Goal: Ask a question: Seek information or help from site administrators or community

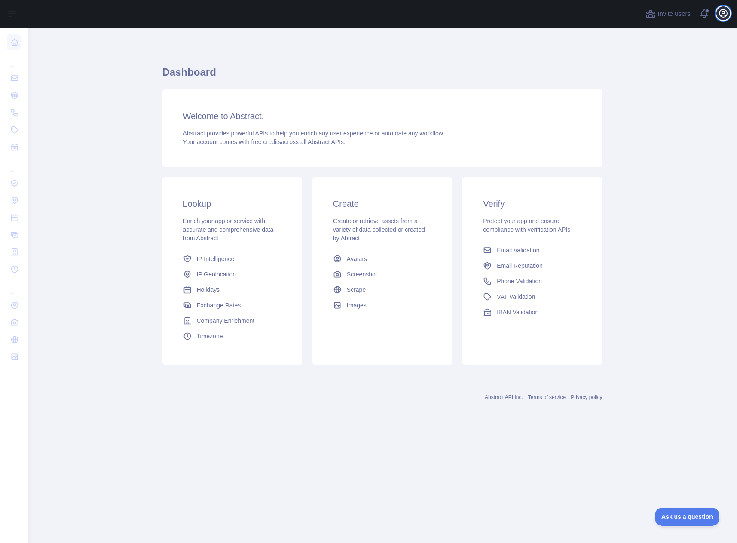
click at [725, 10] on icon "button" at bounding box center [723, 13] width 10 height 10
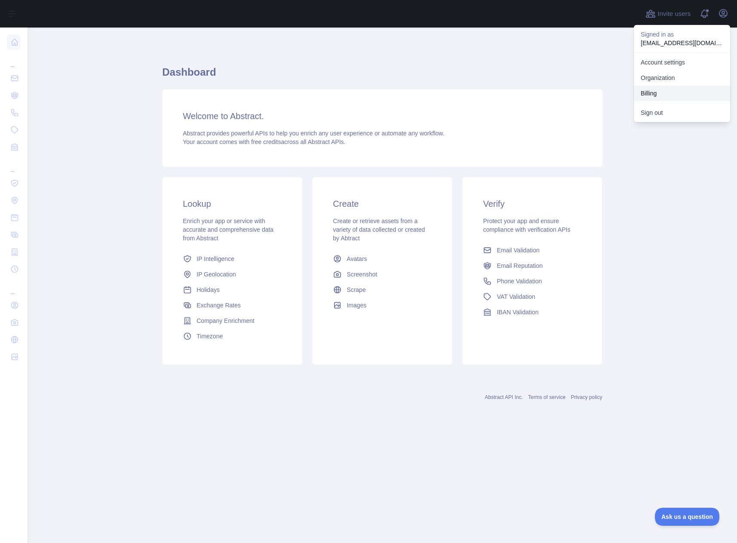
click at [679, 92] on button "Billing" at bounding box center [682, 93] width 96 height 15
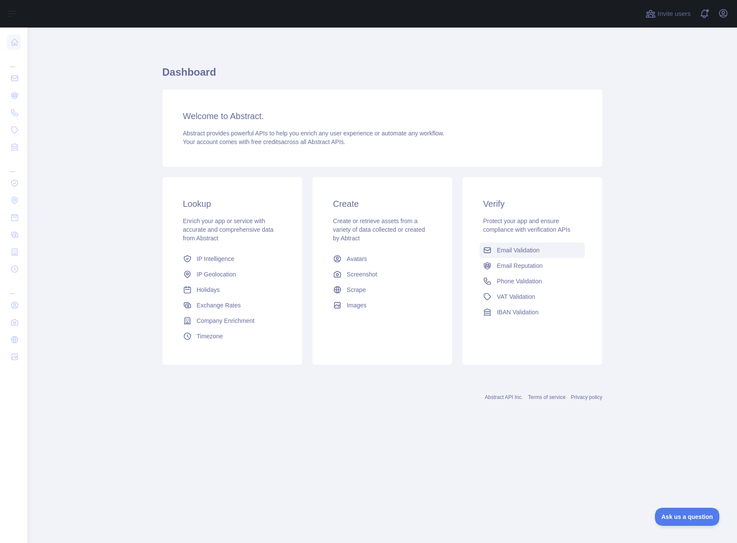
click at [509, 255] on link "Email Validation" at bounding box center [532, 249] width 105 height 15
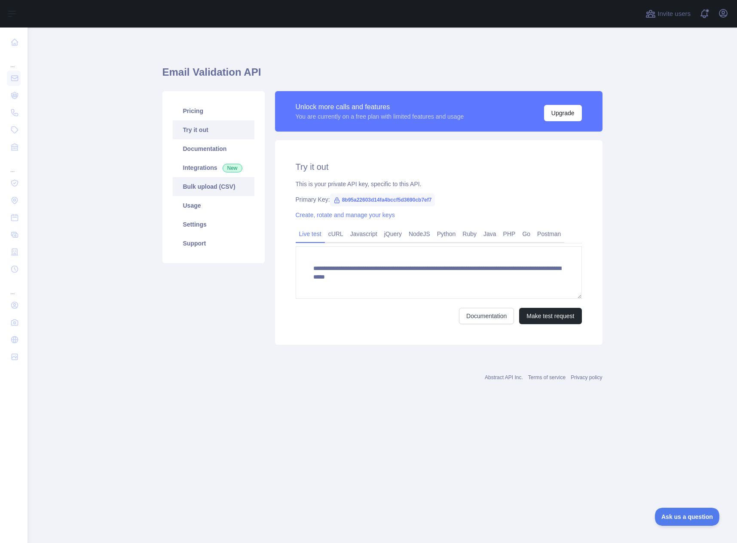
click at [224, 185] on link "Bulk upload (CSV)" at bounding box center [214, 186] width 82 height 19
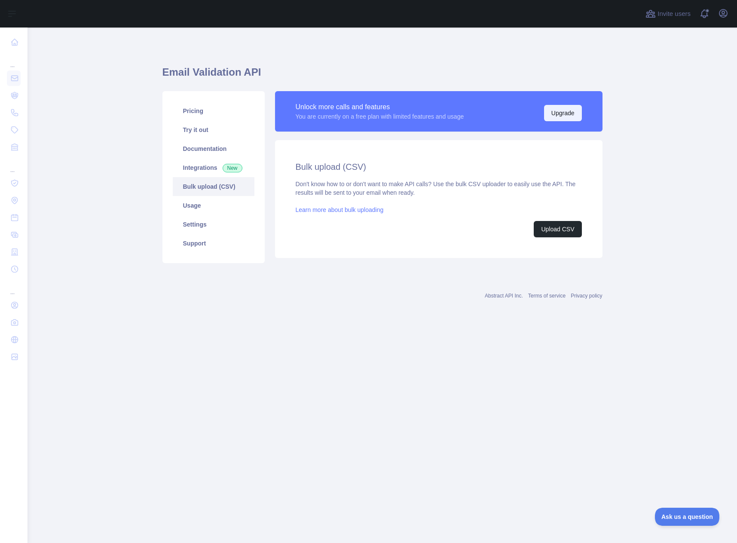
click at [560, 116] on button "Upgrade" at bounding box center [563, 113] width 38 height 16
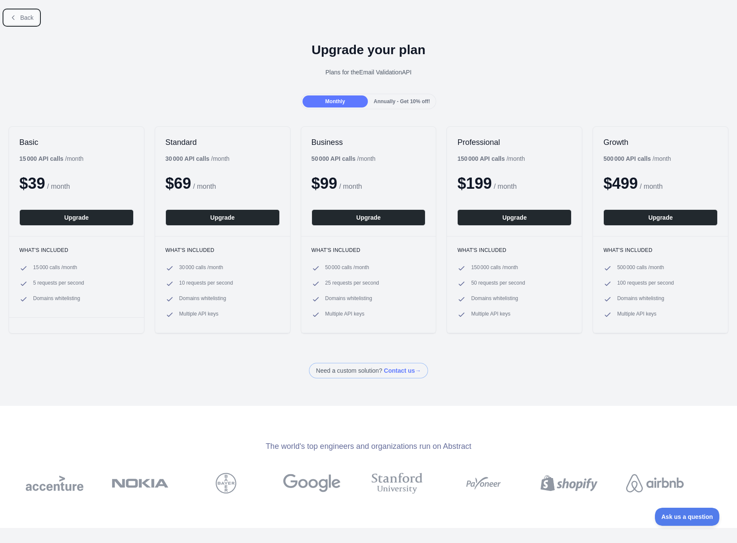
click at [18, 18] on button "Back" at bounding box center [21, 17] width 35 height 15
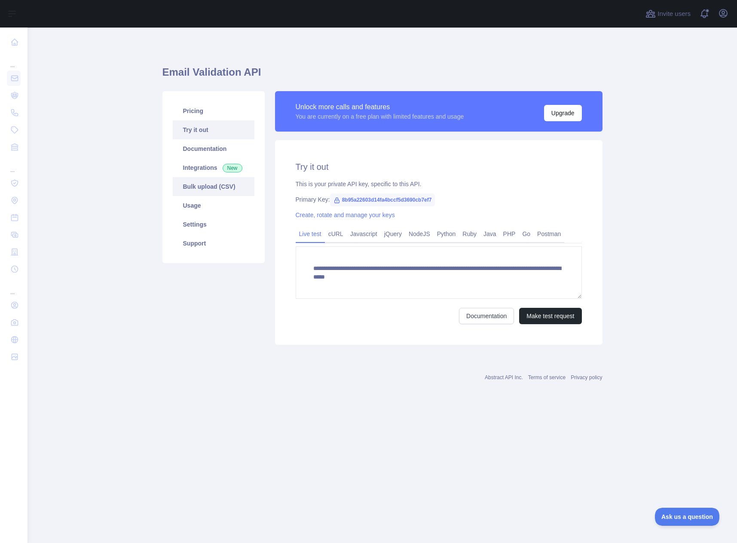
click at [193, 186] on link "Bulk upload (CSV)" at bounding box center [214, 186] width 82 height 19
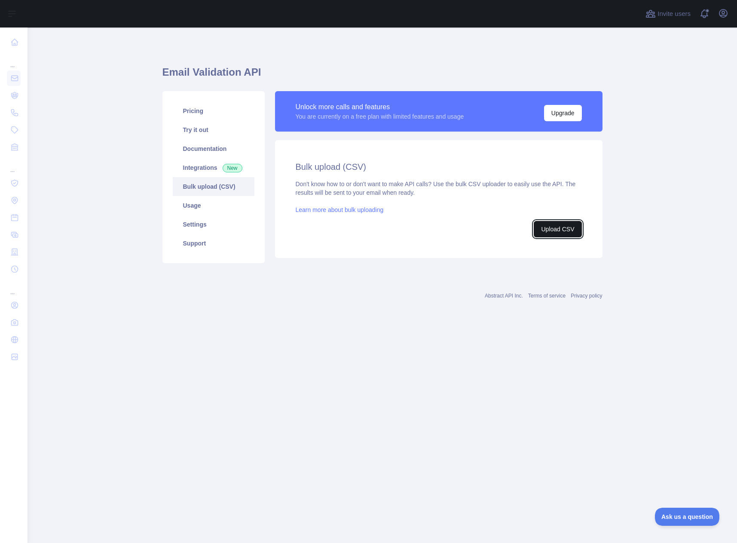
click at [564, 231] on button "Upload CSV" at bounding box center [558, 229] width 48 height 16
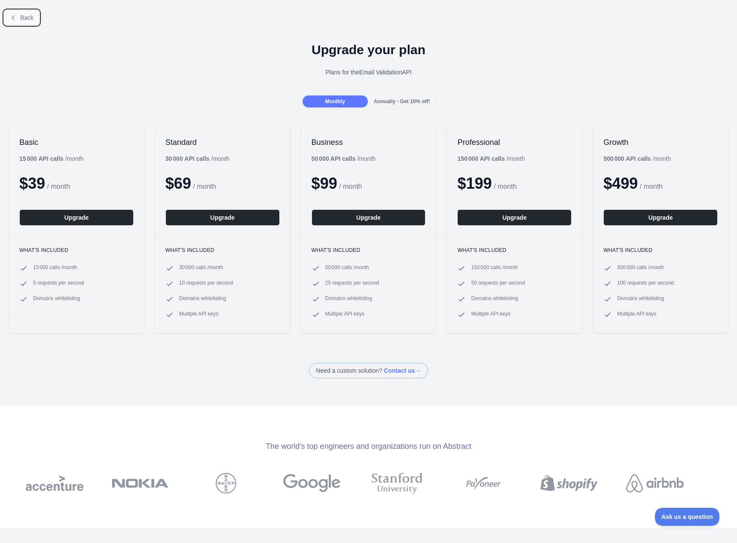
click at [33, 15] on span "Back" at bounding box center [26, 17] width 13 height 7
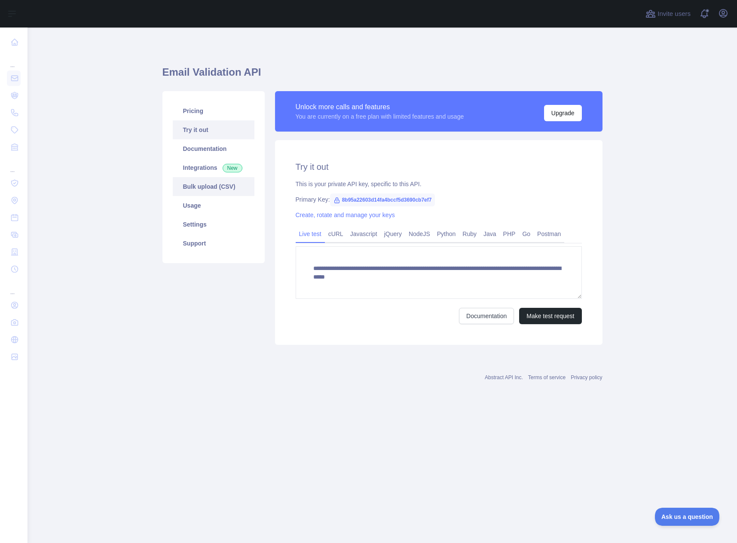
click at [209, 181] on link "Bulk upload (CSV)" at bounding box center [214, 186] width 82 height 19
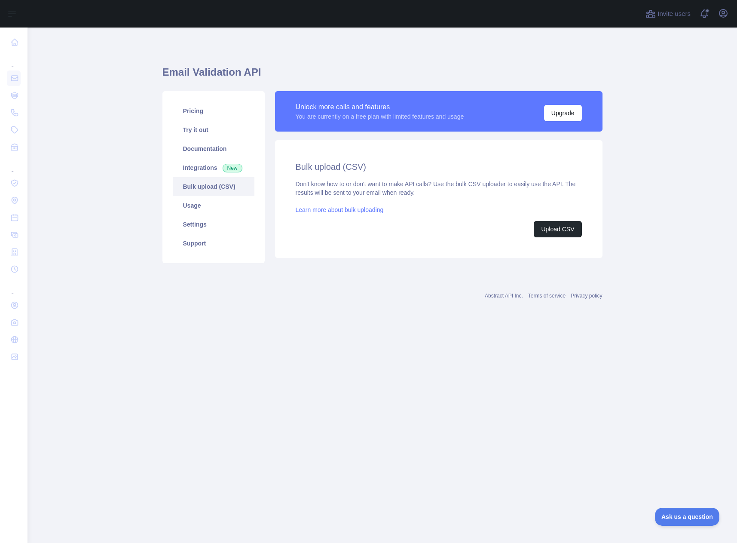
click at [318, 208] on link "Learn more about bulk uploading" at bounding box center [340, 209] width 88 height 7
click at [569, 221] on div "Don't know how to or don't want to make API calls? Use the bulk CSV uploader to…" at bounding box center [439, 209] width 286 height 58
click at [569, 224] on button "Upload CSV" at bounding box center [558, 229] width 48 height 16
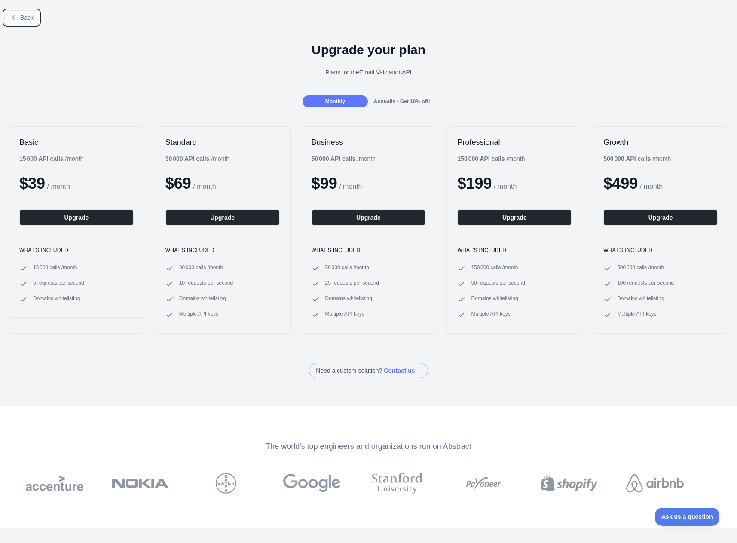
click at [21, 23] on button "Back" at bounding box center [21, 17] width 35 height 15
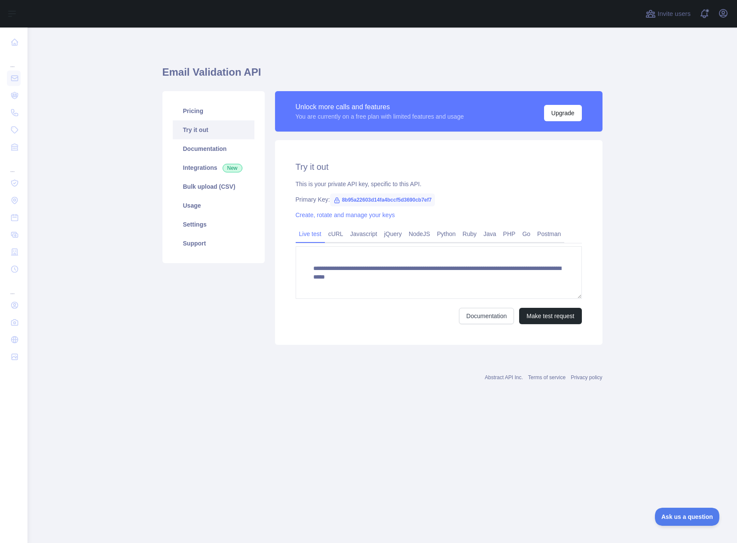
click at [194, 128] on link "Try it out" at bounding box center [214, 129] width 82 height 19
click at [195, 110] on link "Pricing" at bounding box center [214, 110] width 82 height 19
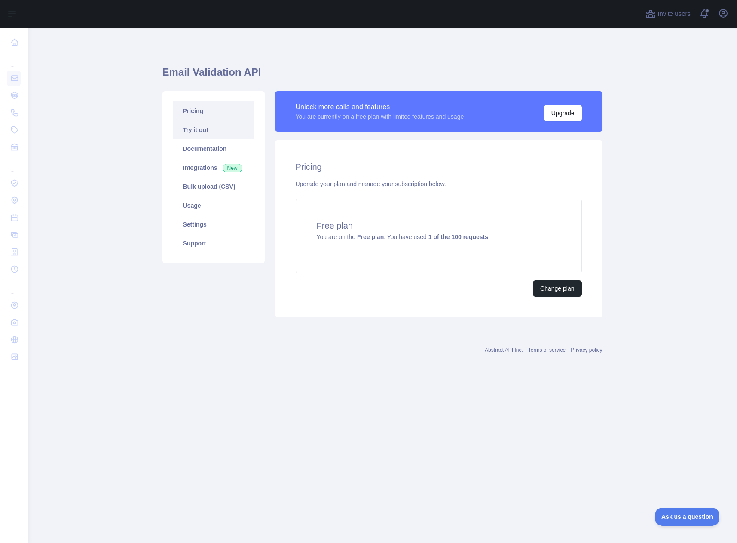
click at [196, 123] on link "Try it out" at bounding box center [214, 129] width 82 height 19
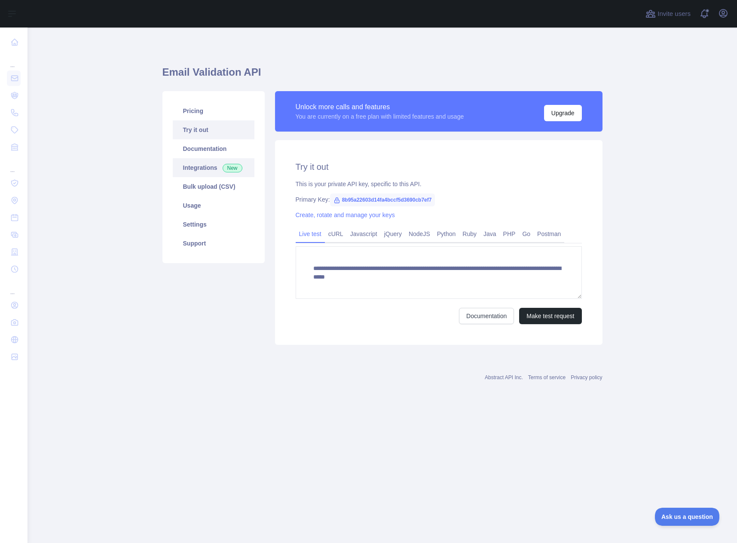
click at [205, 167] on link "Integrations New" at bounding box center [214, 167] width 82 height 19
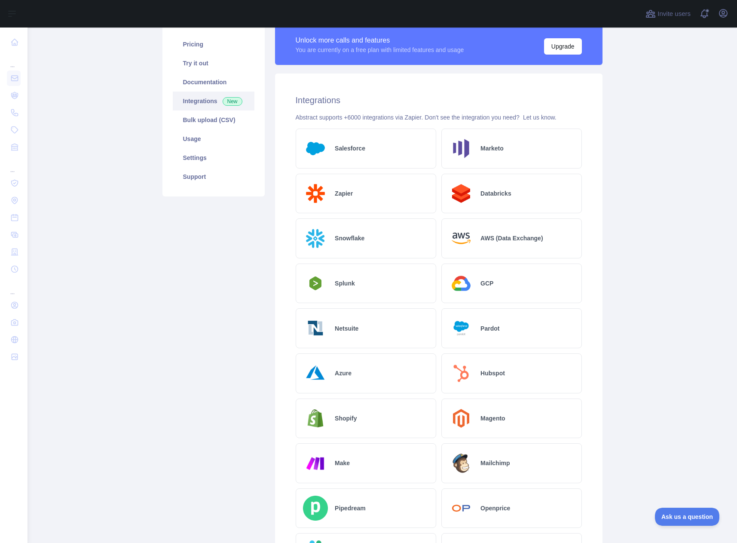
scroll to position [271, 0]
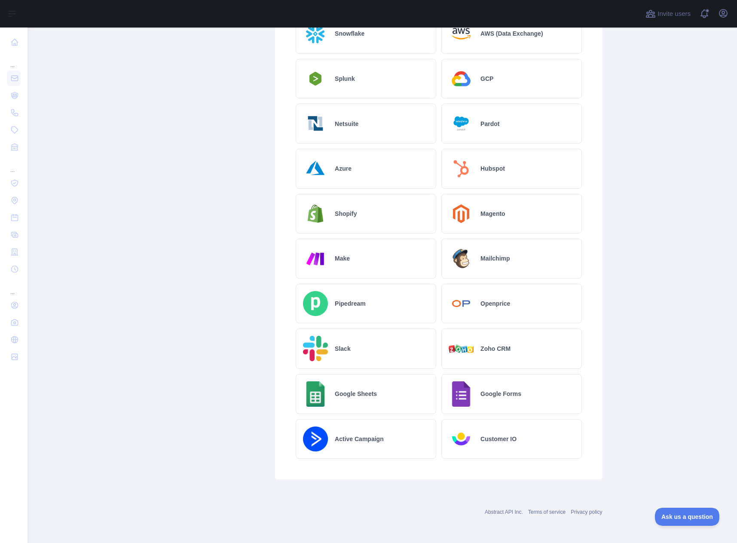
click at [311, 396] on img at bounding box center [315, 393] width 25 height 25
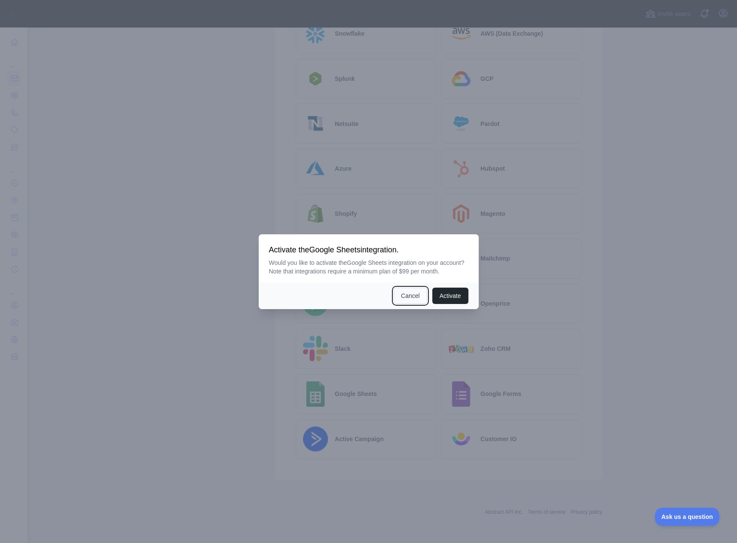
click at [408, 296] on button "Cancel" at bounding box center [411, 296] width 34 height 16
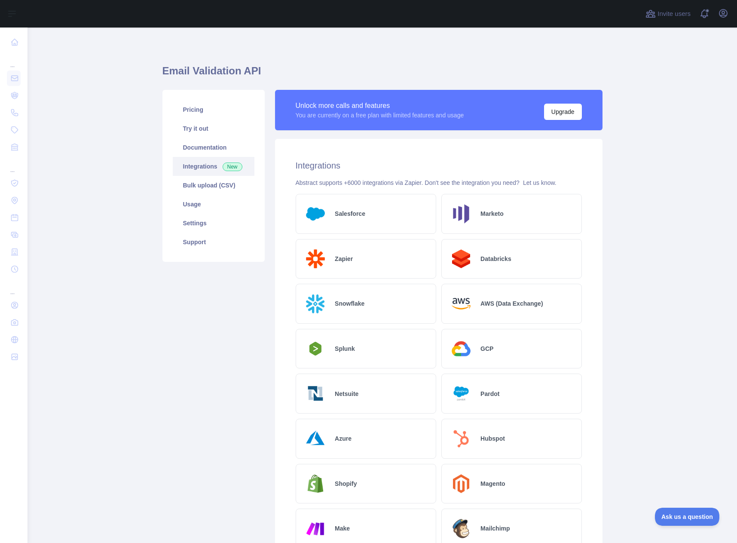
scroll to position [0, 0]
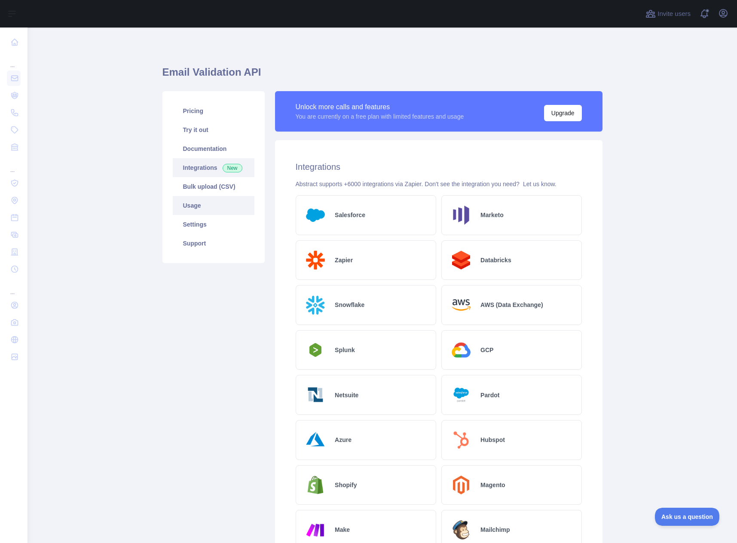
click at [190, 207] on link "Usage" at bounding box center [214, 205] width 82 height 19
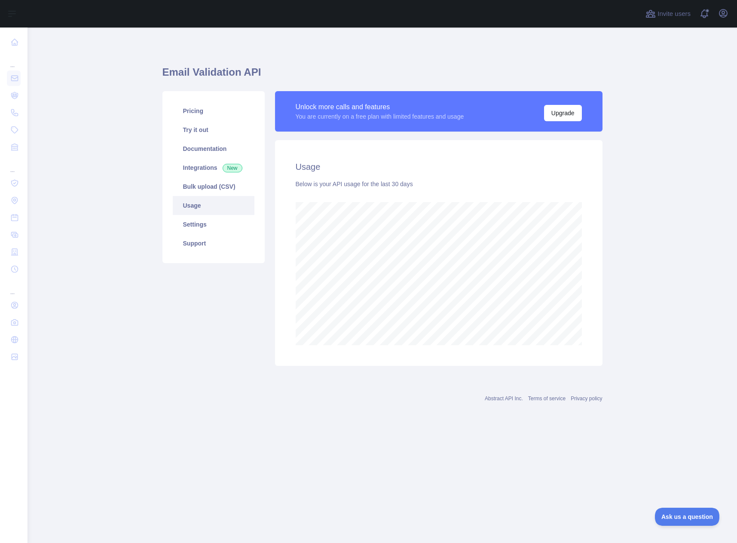
scroll to position [515, 710]
click at [196, 224] on link "Settings" at bounding box center [214, 224] width 82 height 19
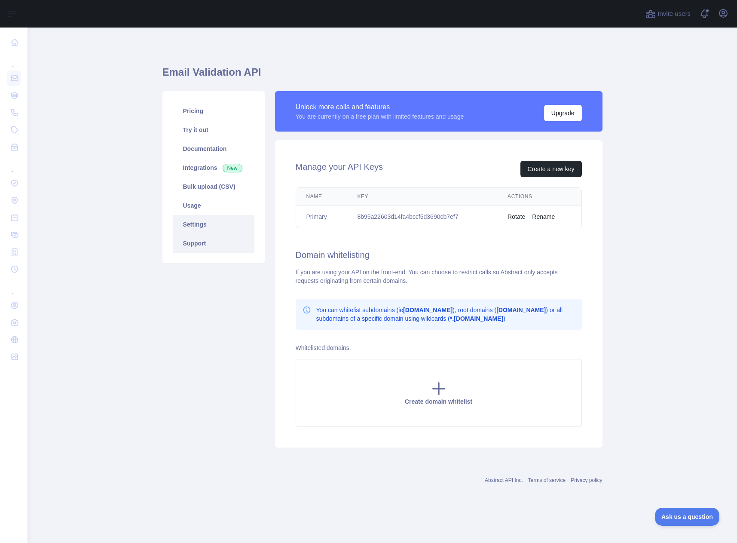
click at [199, 242] on link "Support" at bounding box center [214, 243] width 82 height 19
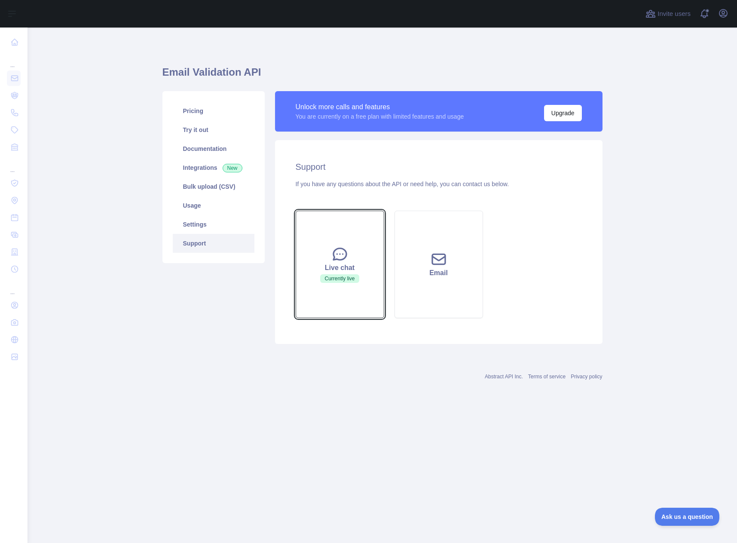
click at [347, 253] on icon at bounding box center [339, 253] width 17 height 17
click at [325, 267] on div "Live chat" at bounding box center [340, 268] width 67 height 10
click at [676, 512] on span "Ask us a question" at bounding box center [683, 515] width 64 height 6
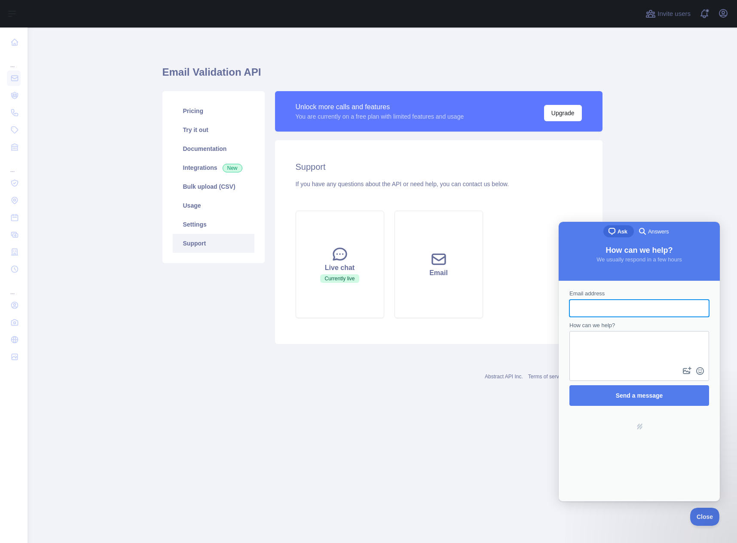
click at [612, 343] on textarea "How can we help?" at bounding box center [639, 348] width 138 height 33
click at [607, 306] on input "Email address" at bounding box center [639, 308] width 126 height 15
type input "**********"
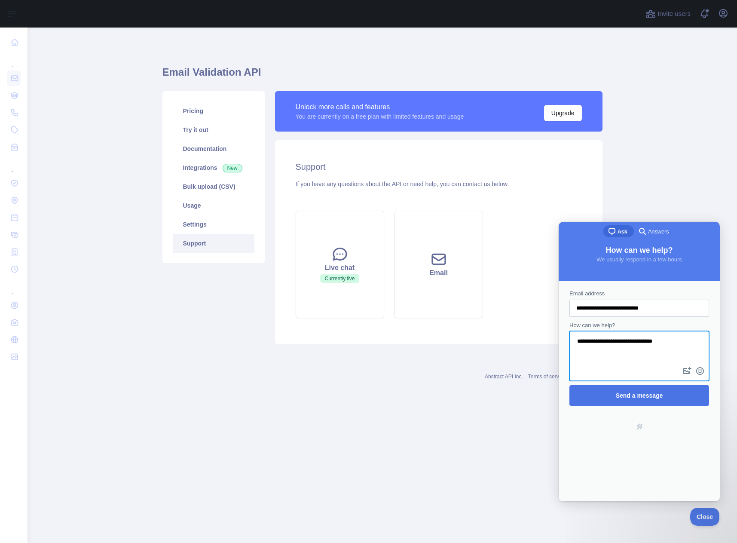
type textarea "**********"
click at [650, 390] on span "Send a message" at bounding box center [639, 396] width 121 height 20
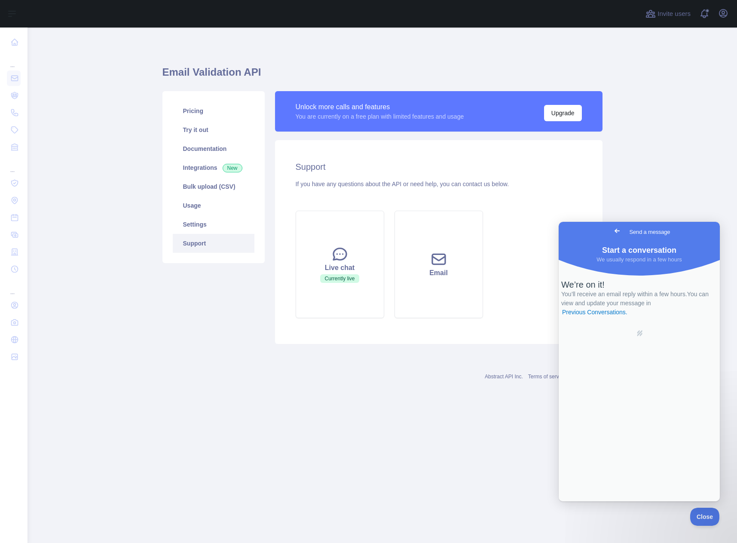
click at [612, 232] on span "Go back" at bounding box center [617, 231] width 10 height 10
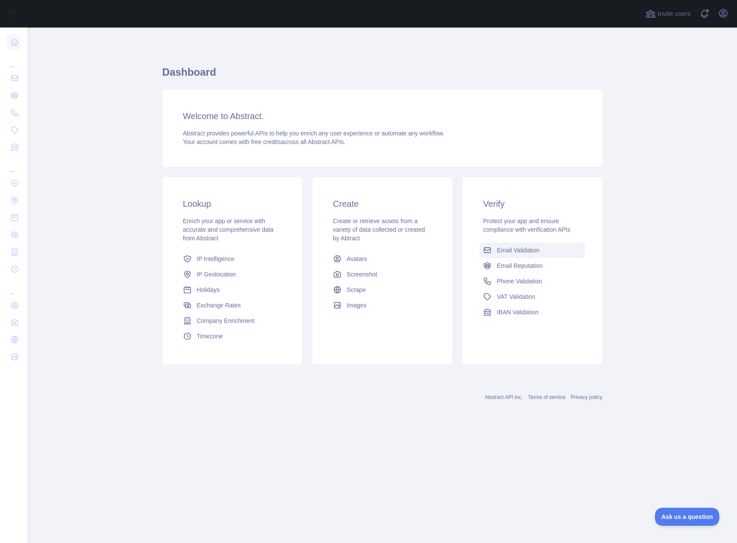
click at [525, 255] on link "Email Validation" at bounding box center [532, 249] width 105 height 15
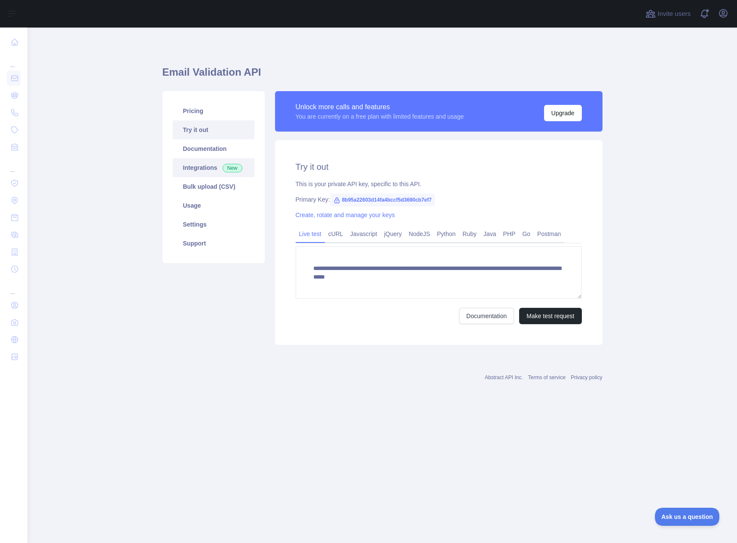
click at [205, 169] on link "Integrations New" at bounding box center [214, 167] width 82 height 19
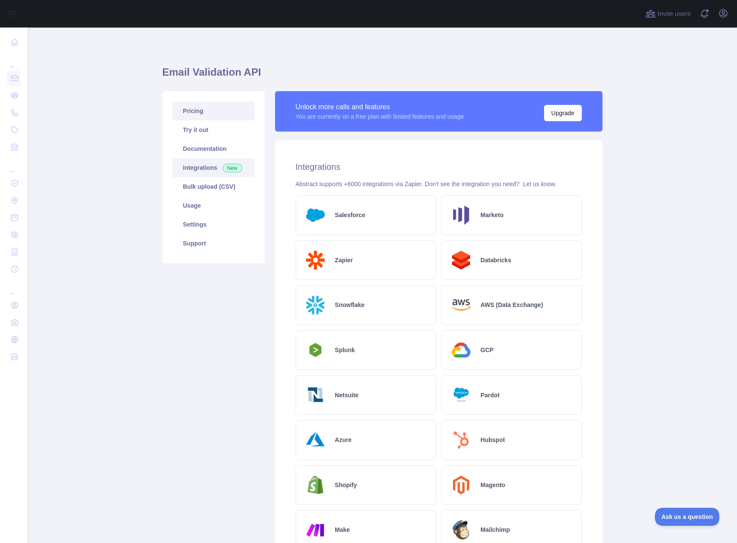
click at [195, 113] on link "Pricing" at bounding box center [214, 110] width 82 height 19
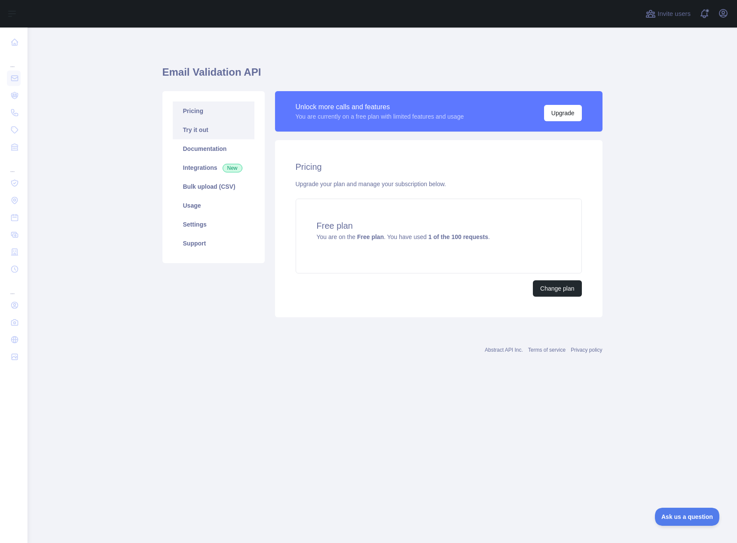
click at [200, 130] on link "Try it out" at bounding box center [214, 129] width 82 height 19
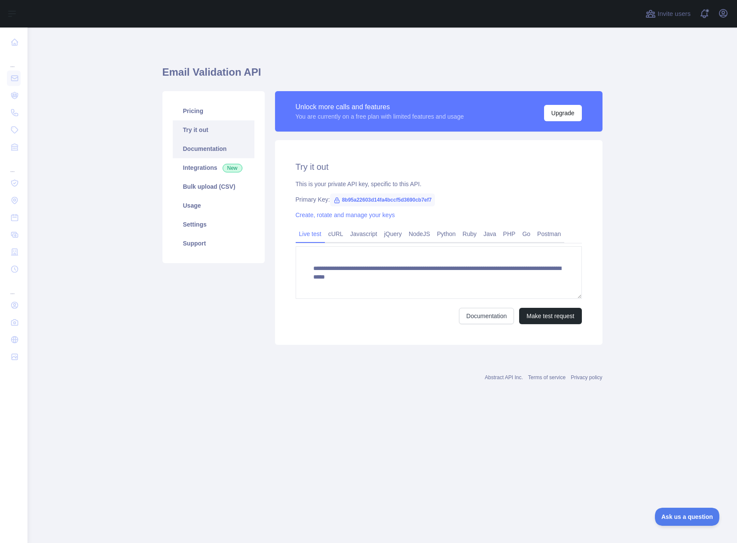
click at [205, 156] on link "Documentation" at bounding box center [214, 148] width 82 height 19
click at [232, 184] on link "Bulk upload (CSV)" at bounding box center [214, 186] width 82 height 19
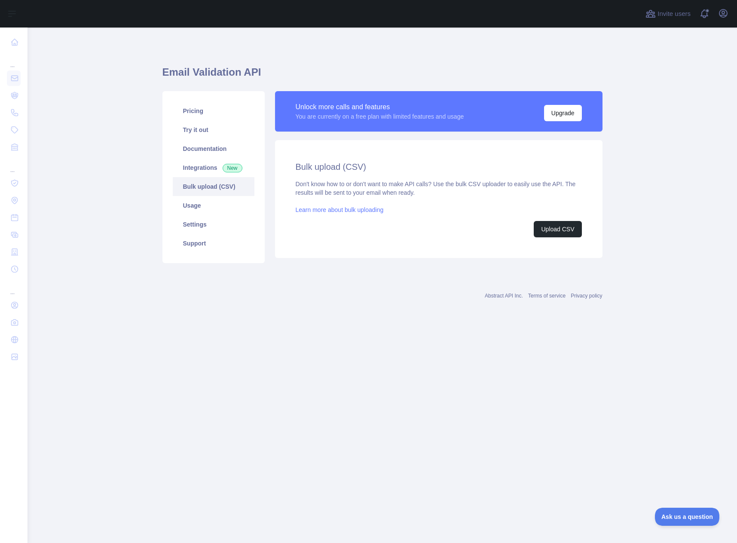
click at [308, 212] on link "Learn more about bulk uploading" at bounding box center [340, 209] width 88 height 7
